Goal: Task Accomplishment & Management: Manage account settings

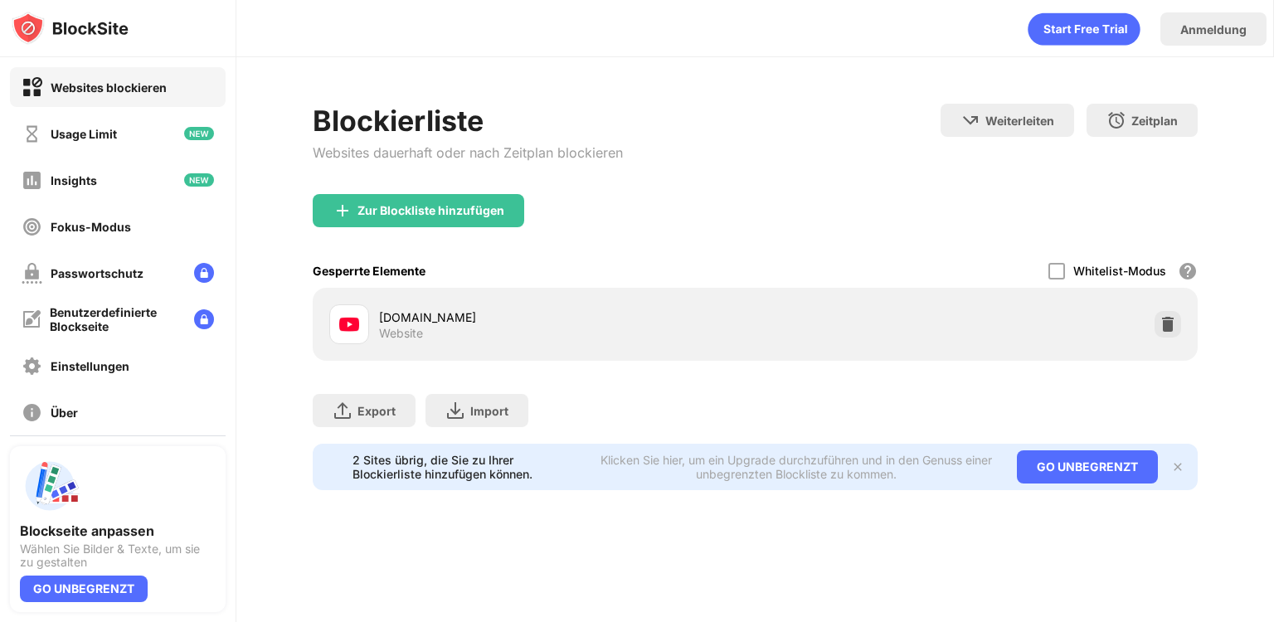
click at [1158, 329] on div at bounding box center [1168, 324] width 27 height 27
